Goal: Complete application form

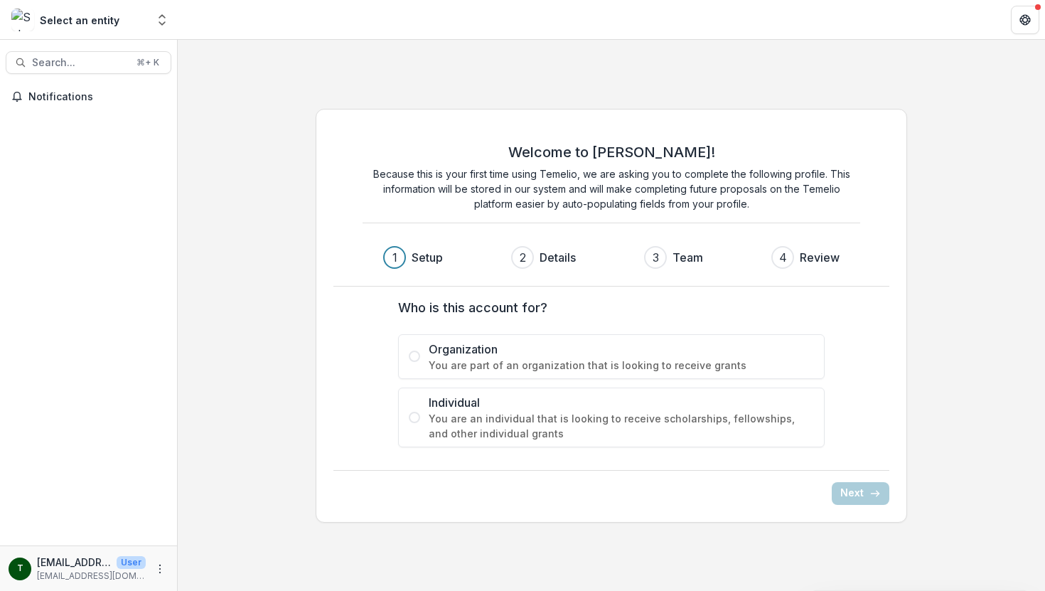
click at [414, 425] on label "Individual You are an individual that is looking to receive scholarships, fello…" at bounding box center [611, 417] width 427 height 60
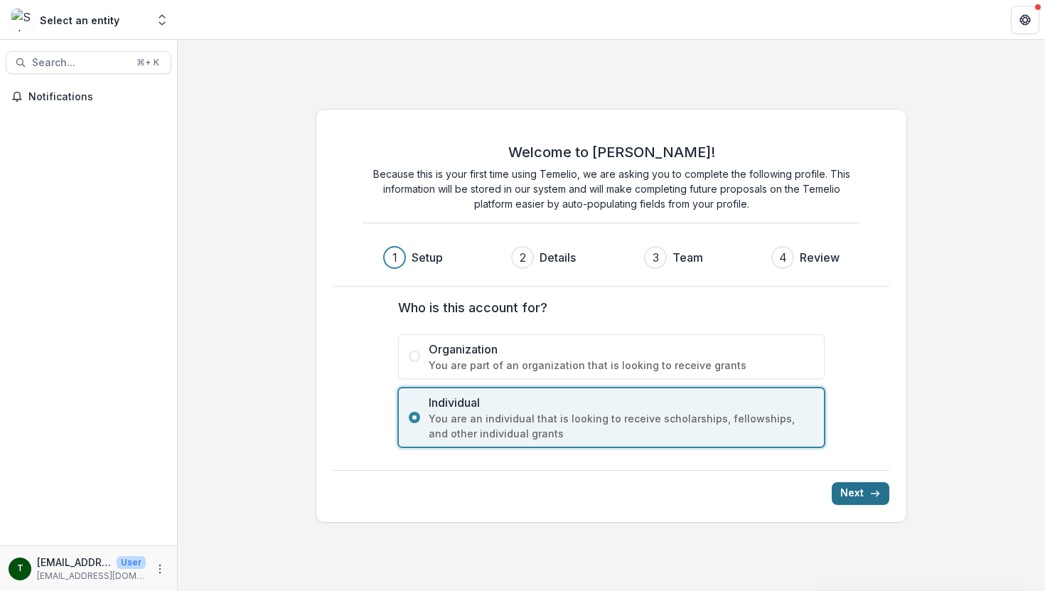
click at [854, 496] on button "Next" at bounding box center [861, 493] width 58 height 23
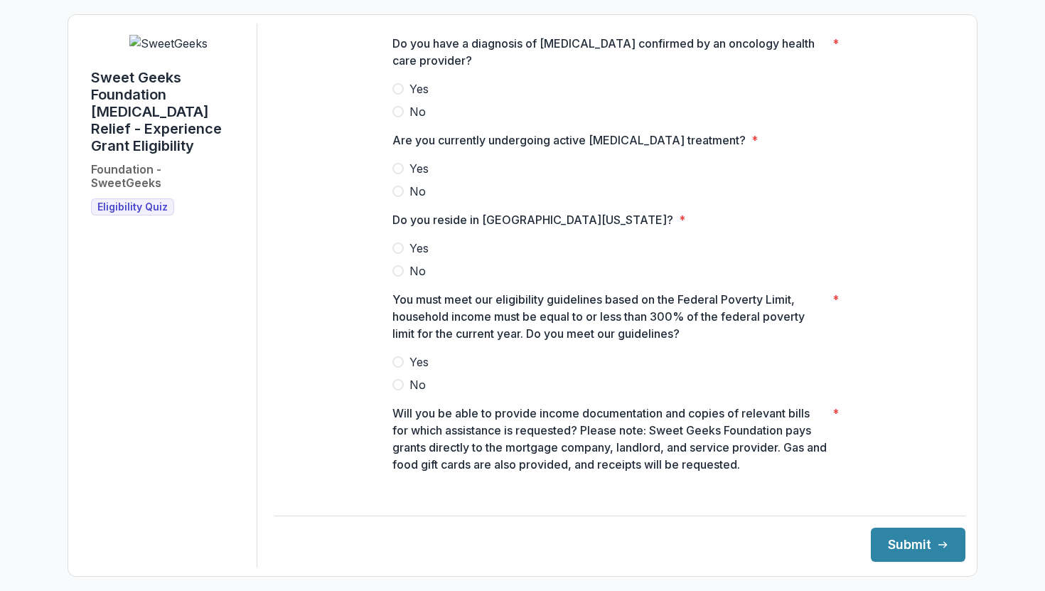
click at [404, 97] on label "Yes" at bounding box center [619, 88] width 455 height 17
click at [395, 174] on span at bounding box center [397, 168] width 11 height 11
click at [392, 254] on span at bounding box center [397, 247] width 11 height 11
click at [400, 368] on span at bounding box center [397, 361] width 11 height 11
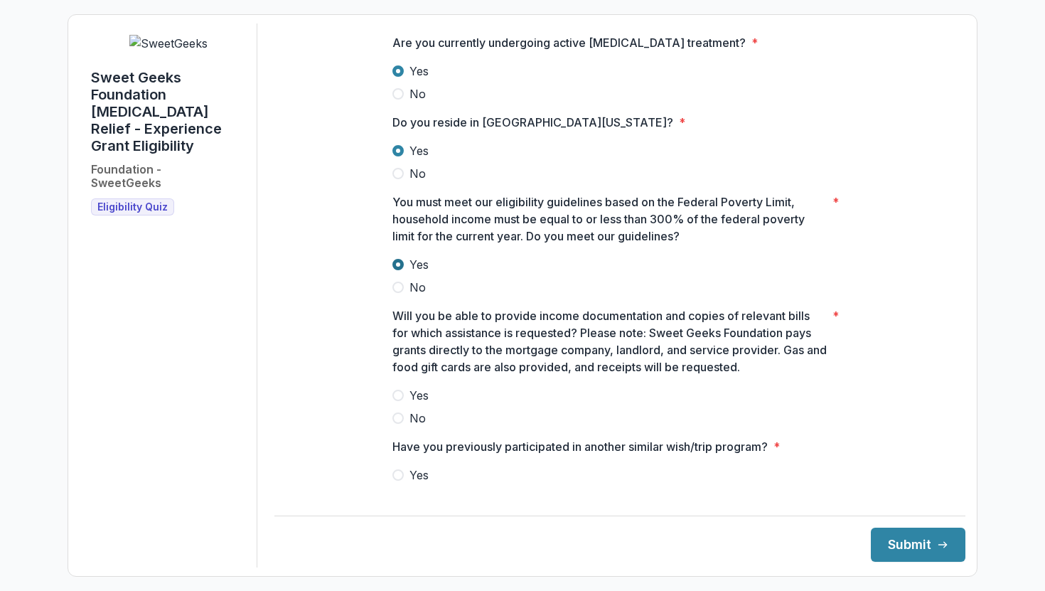
scroll to position [122, 0]
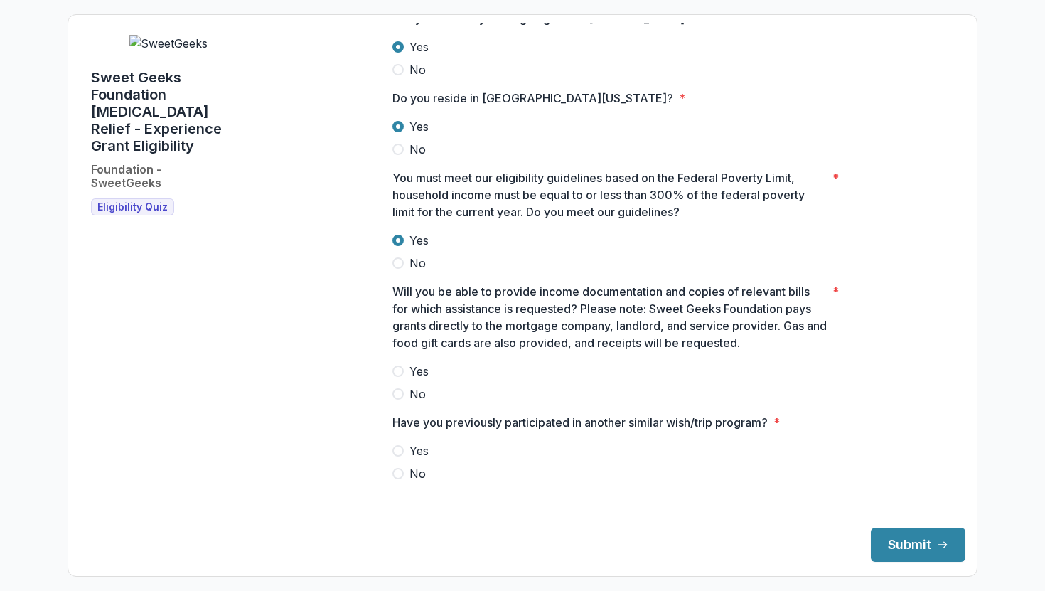
click at [400, 376] on label "Yes" at bounding box center [619, 371] width 455 height 17
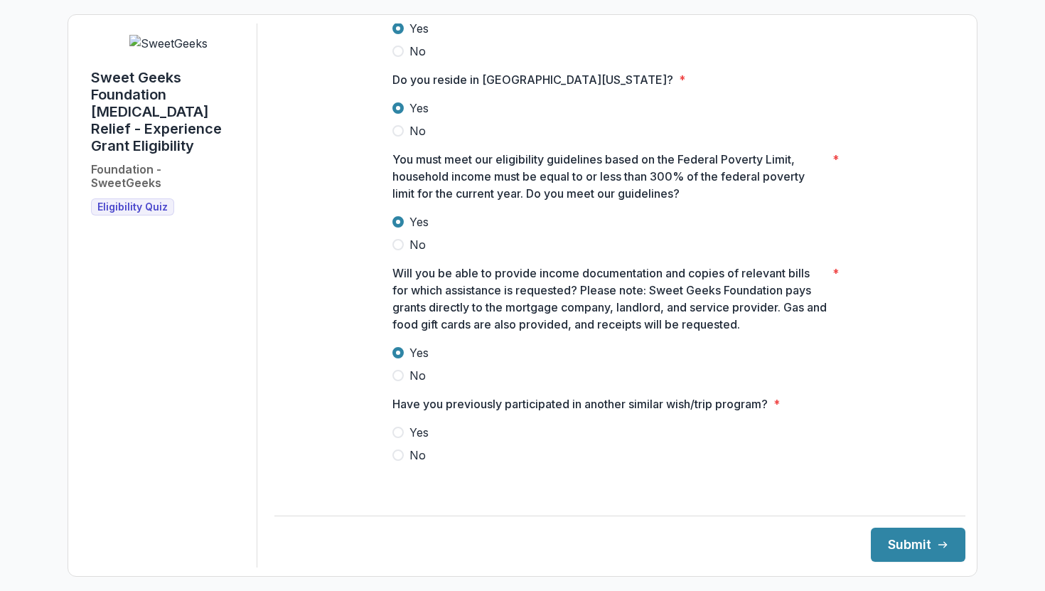
click at [399, 461] on span at bounding box center [397, 454] width 11 height 11
click at [886, 542] on button "Submit" at bounding box center [918, 544] width 95 height 34
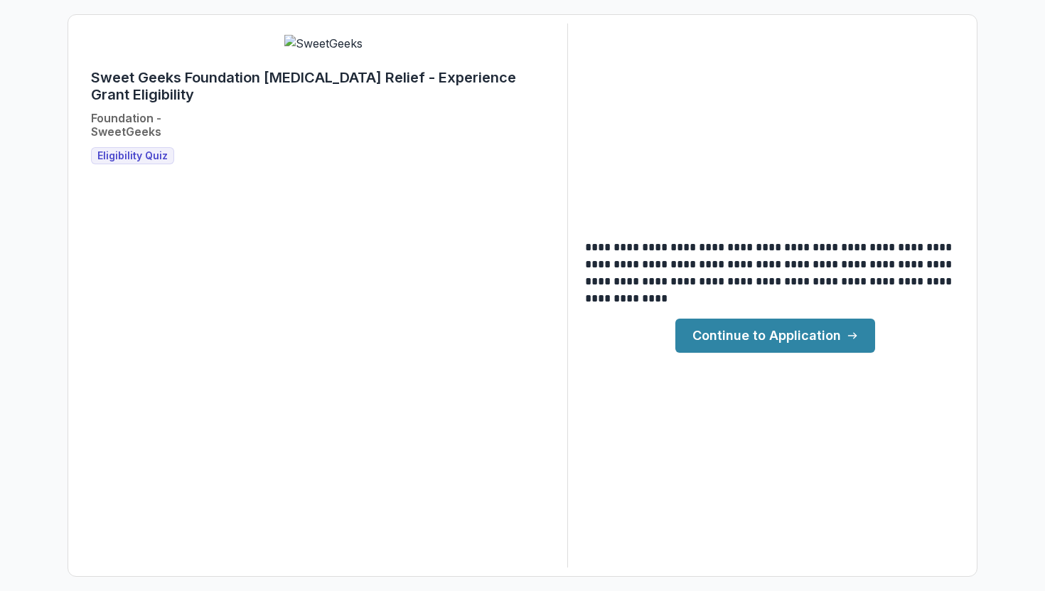
click at [814, 330] on link "Continue to Application" at bounding box center [775, 335] width 200 height 34
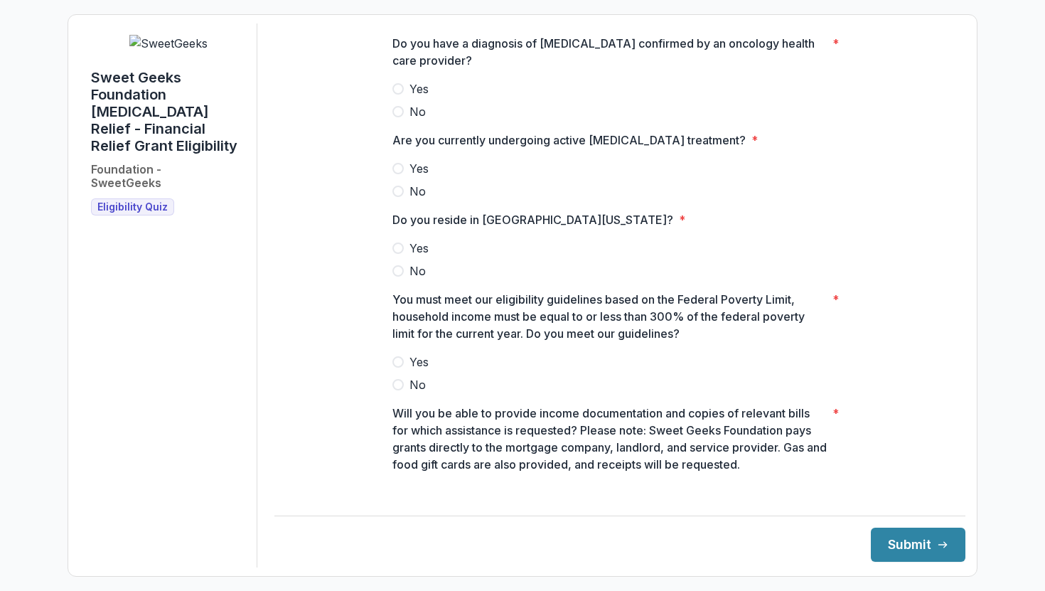
click at [398, 95] on span at bounding box center [397, 88] width 11 height 11
click at [397, 174] on span at bounding box center [397, 168] width 11 height 11
click at [400, 254] on span at bounding box center [397, 247] width 11 height 11
click at [397, 368] on span at bounding box center [397, 361] width 11 height 11
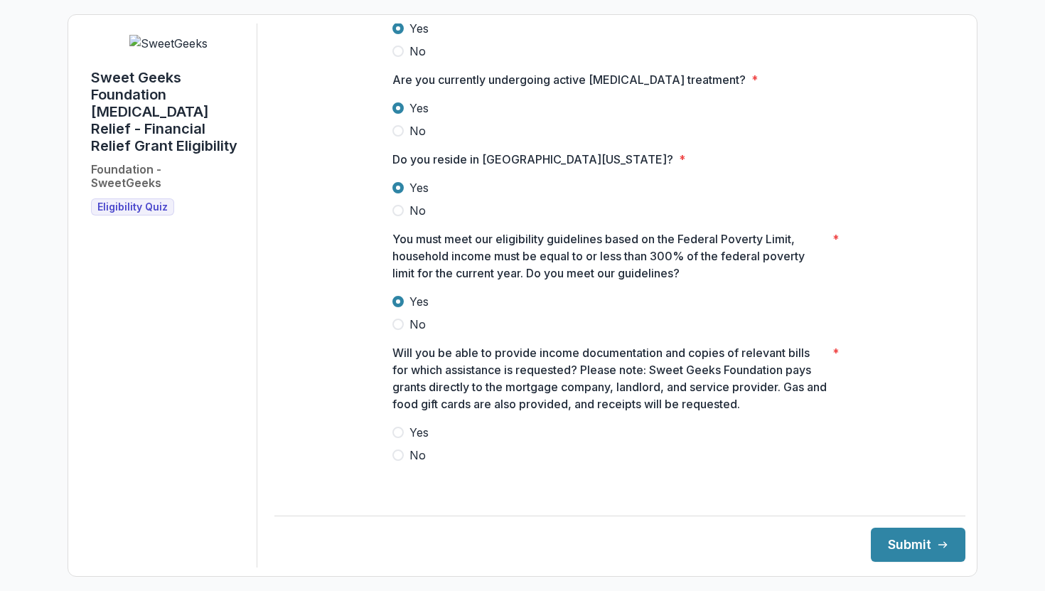
click at [400, 438] on span at bounding box center [397, 432] width 11 height 11
click at [909, 532] on button "Submit" at bounding box center [918, 544] width 95 height 34
